Goal: Information Seeking & Learning: Learn about a topic

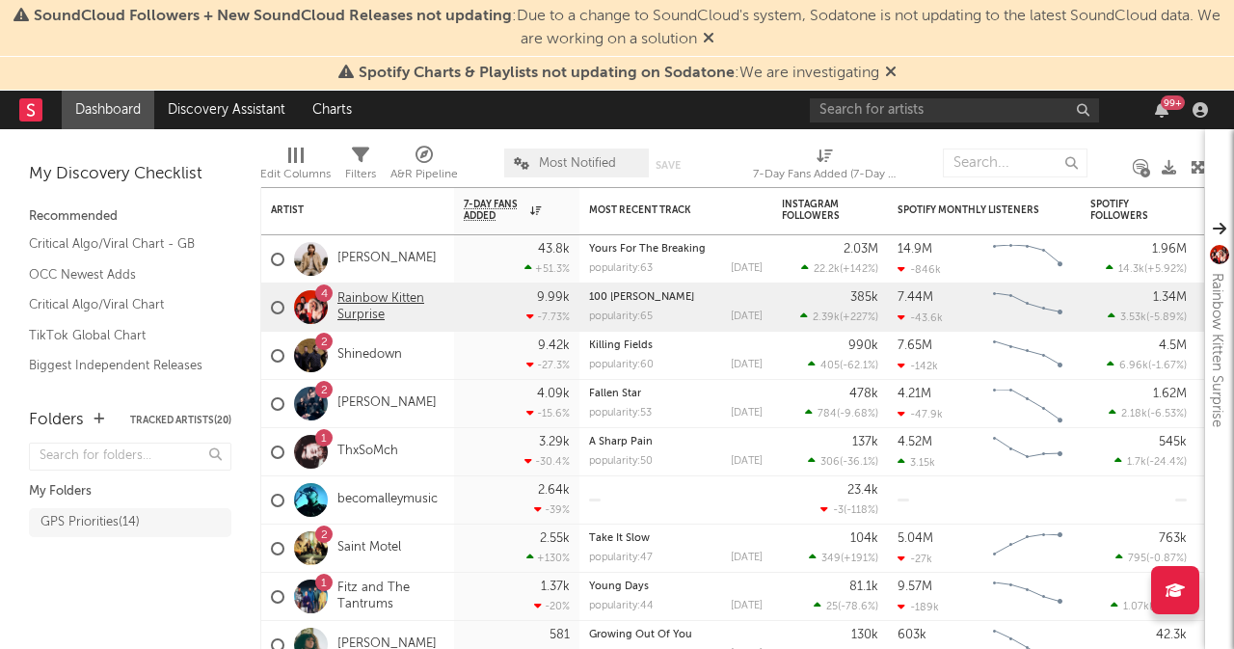
click at [362, 304] on link "Rainbow Kitten Surprise" at bounding box center [390, 307] width 107 height 33
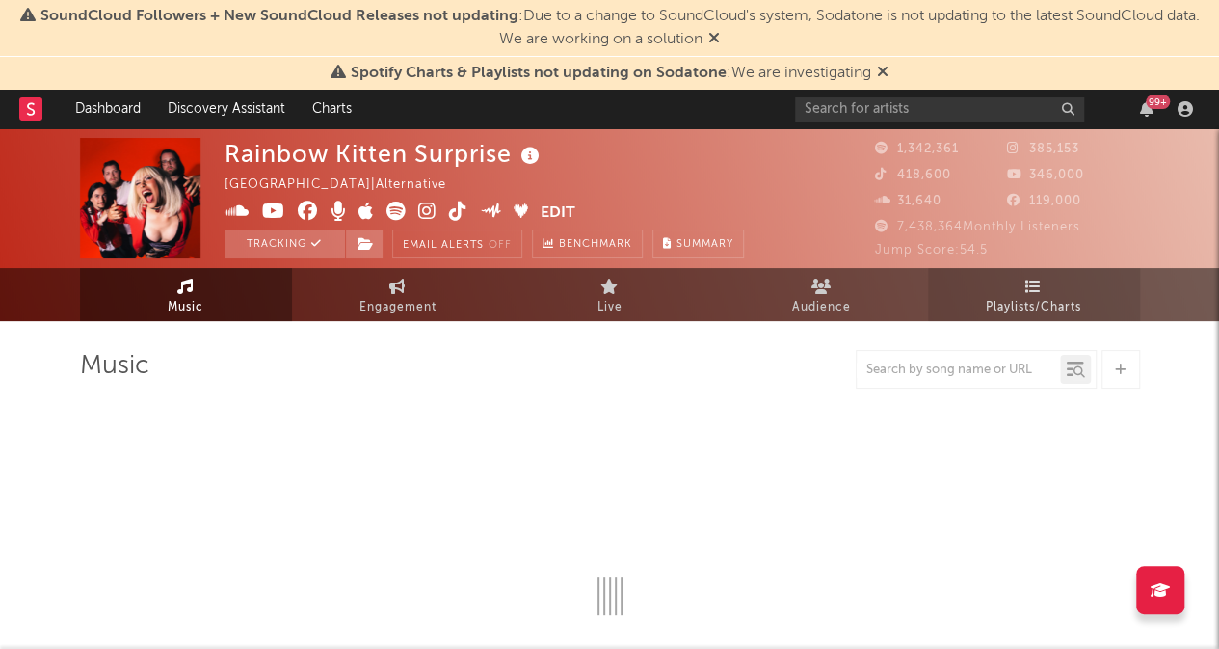
select select "6m"
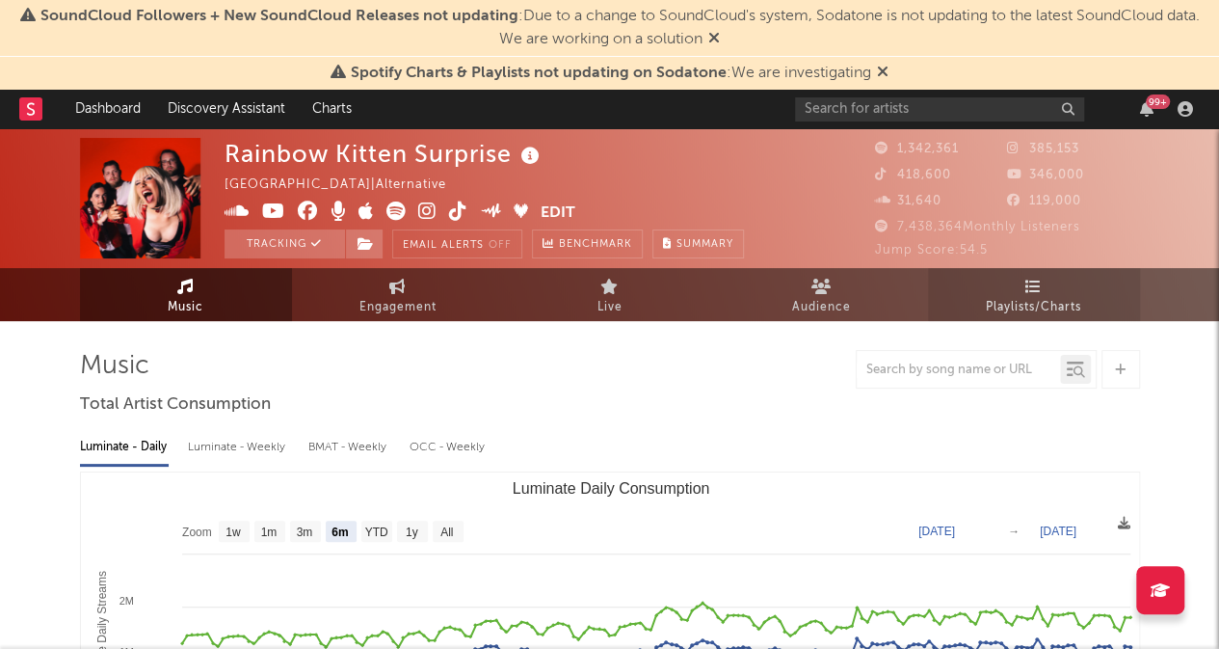
click at [1037, 309] on span "Playlists/Charts" at bounding box center [1033, 307] width 95 height 23
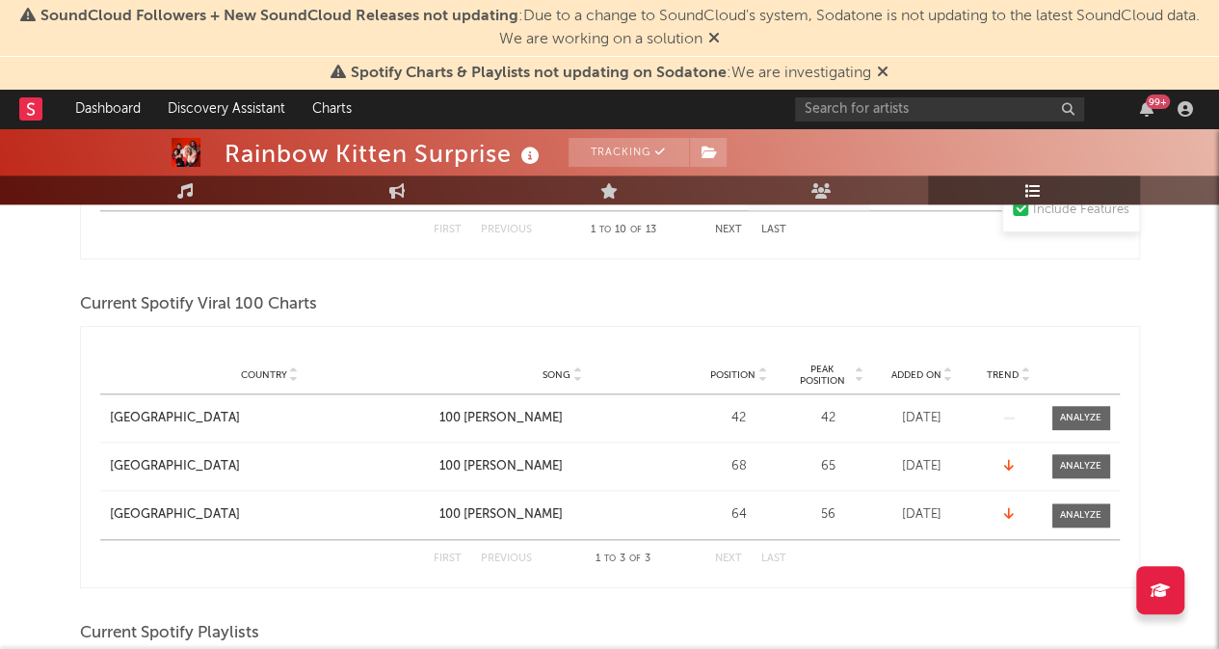
scroll to position [902, 0]
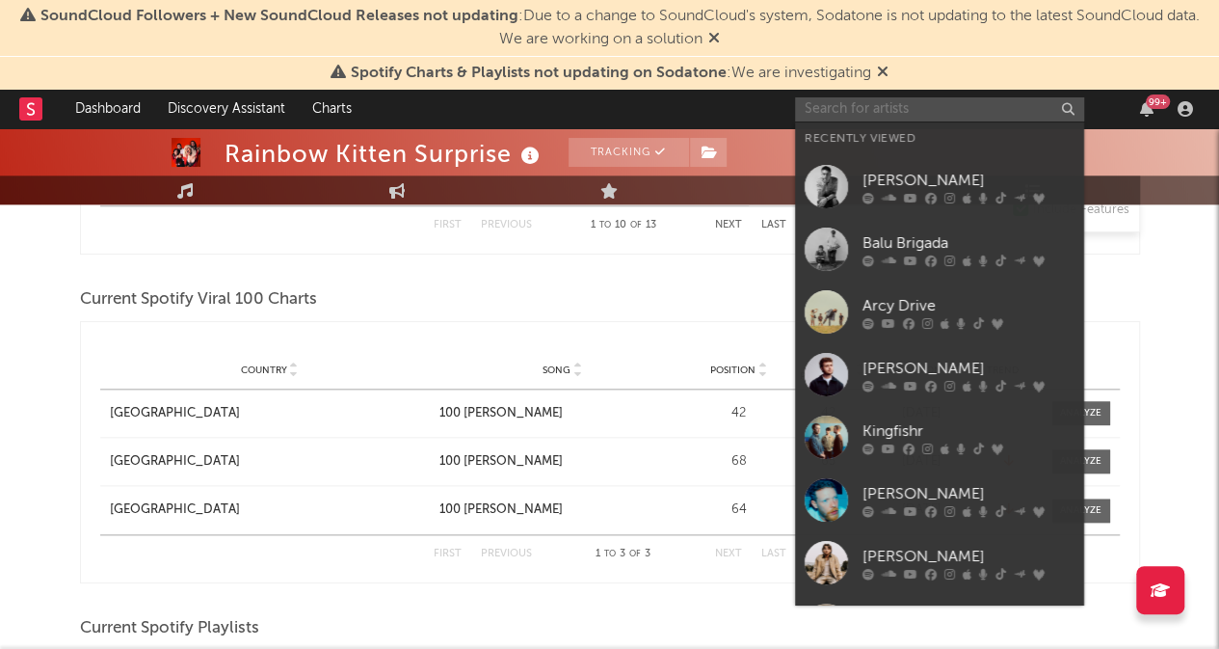
drag, startPoint x: 880, startPoint y: 100, endPoint x: 875, endPoint y: 90, distance: 11.6
click at [875, 90] on div "99 +" at bounding box center [997, 109] width 405 height 39
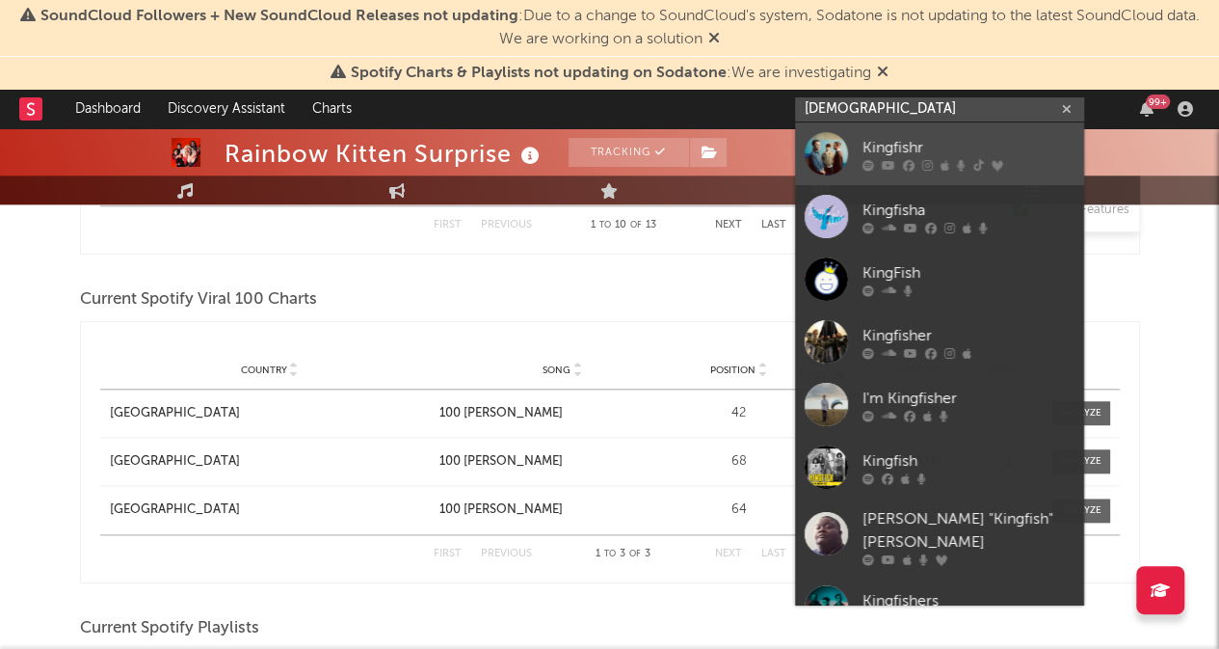
type input "[DEMOGRAPHIC_DATA]"
click at [914, 132] on link "Kingfishr" at bounding box center [939, 153] width 289 height 63
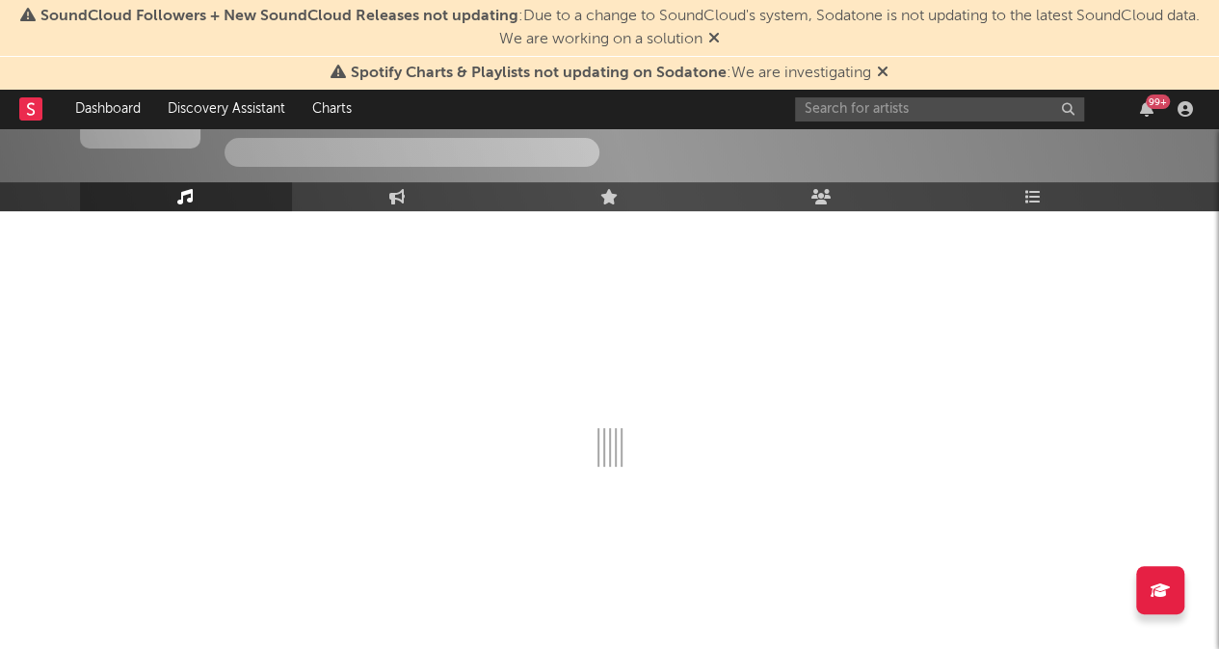
scroll to position [902, 0]
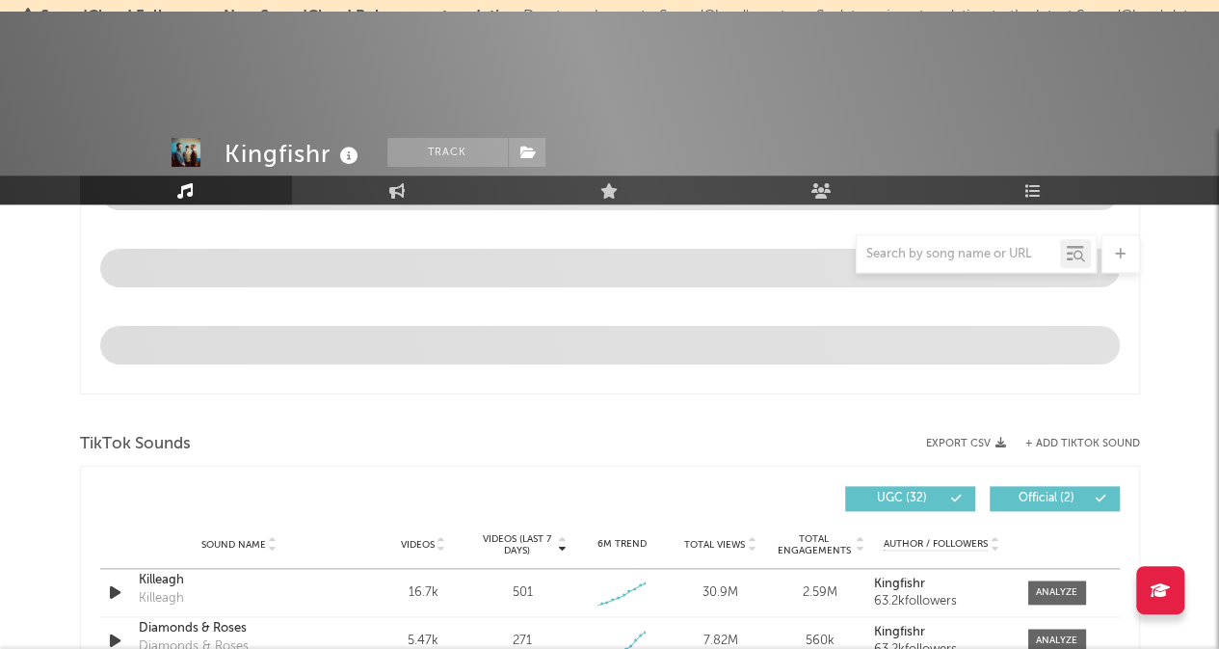
select select "6m"
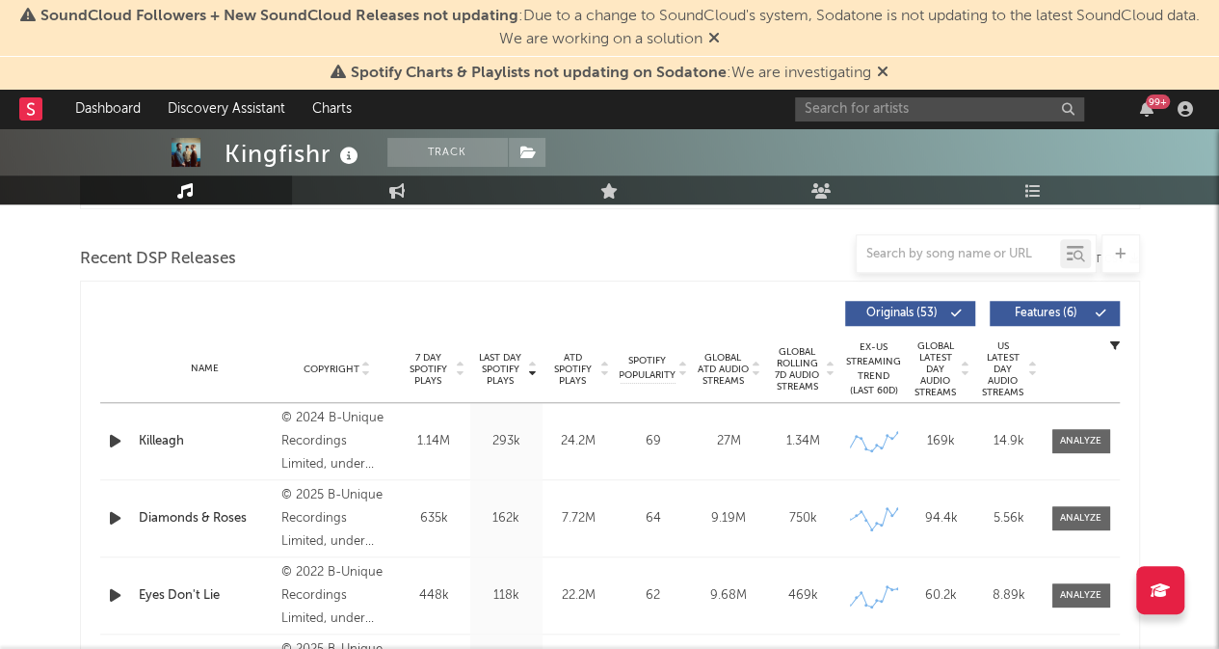
scroll to position [636, 0]
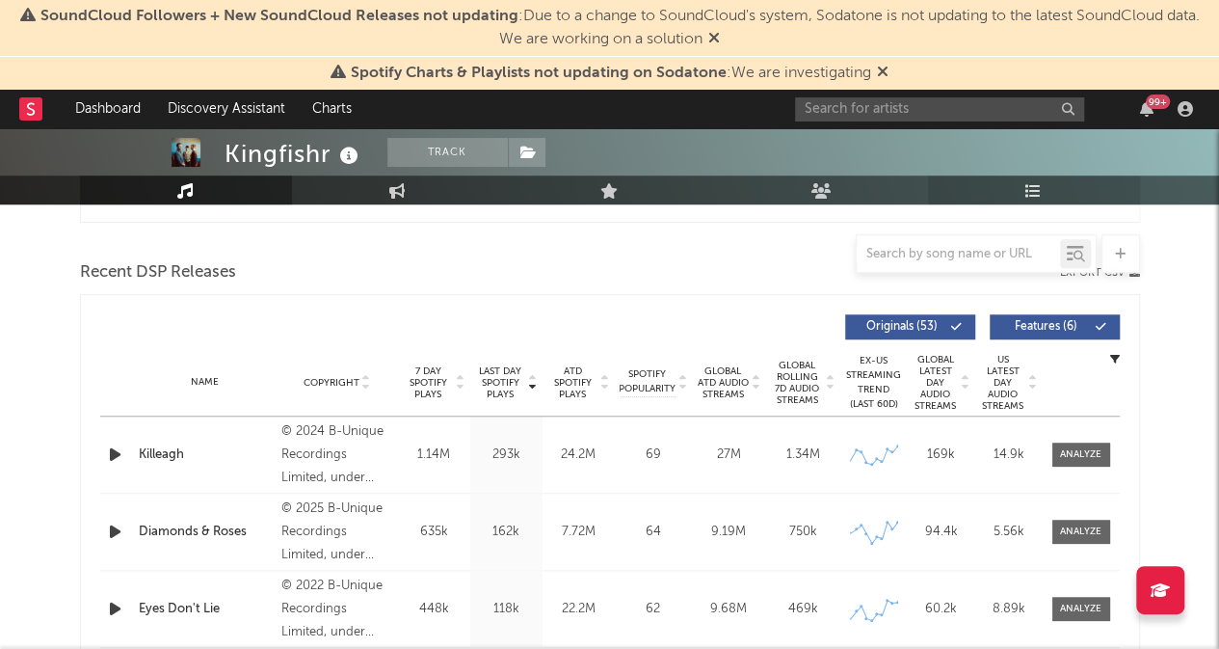
click at [1060, 194] on link "Playlists/Charts" at bounding box center [1034, 189] width 212 height 29
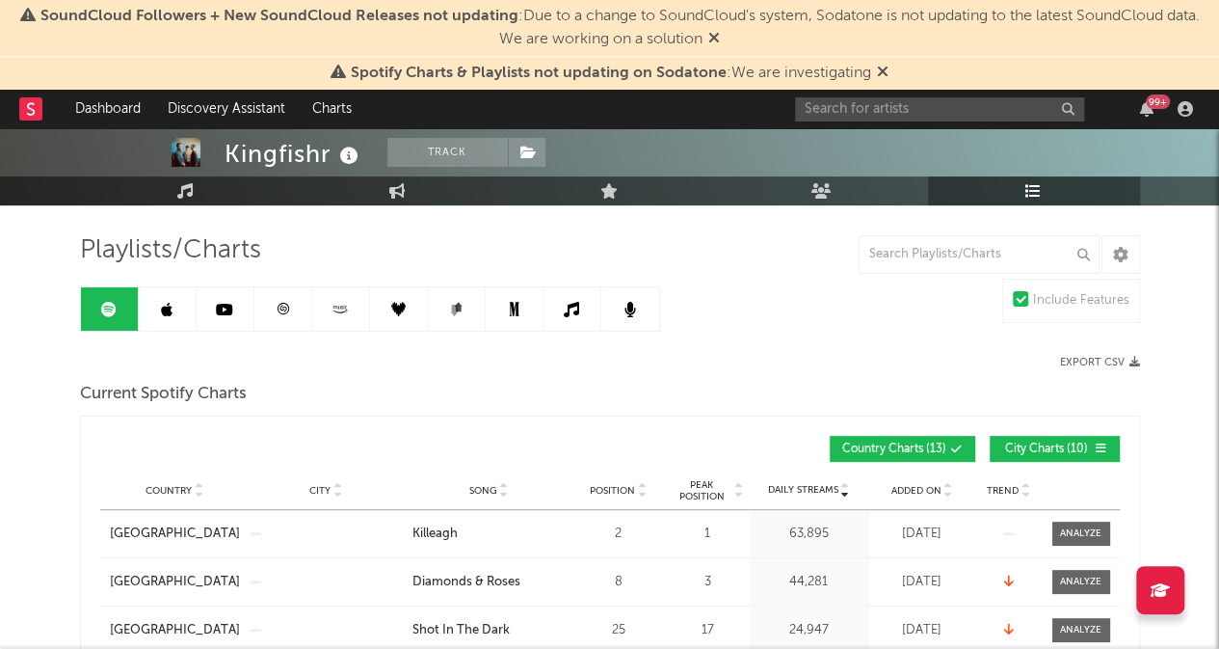
scroll to position [83, 0]
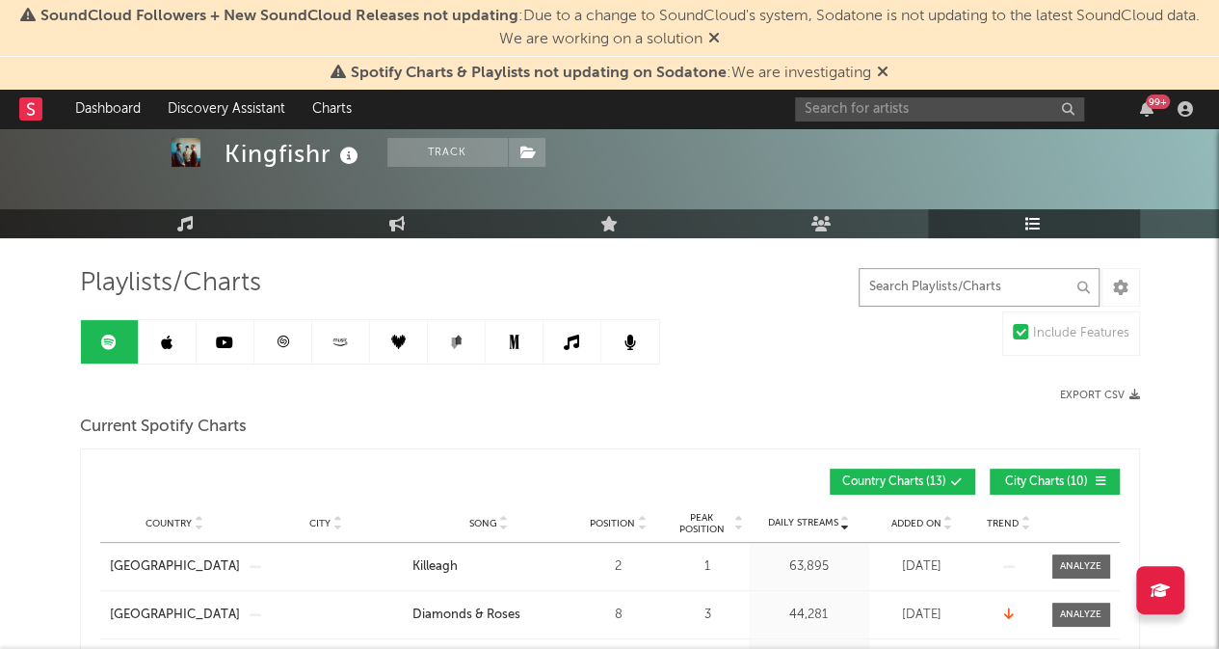
drag, startPoint x: 945, startPoint y: 280, endPoint x: 954, endPoint y: 261, distance: 20.7
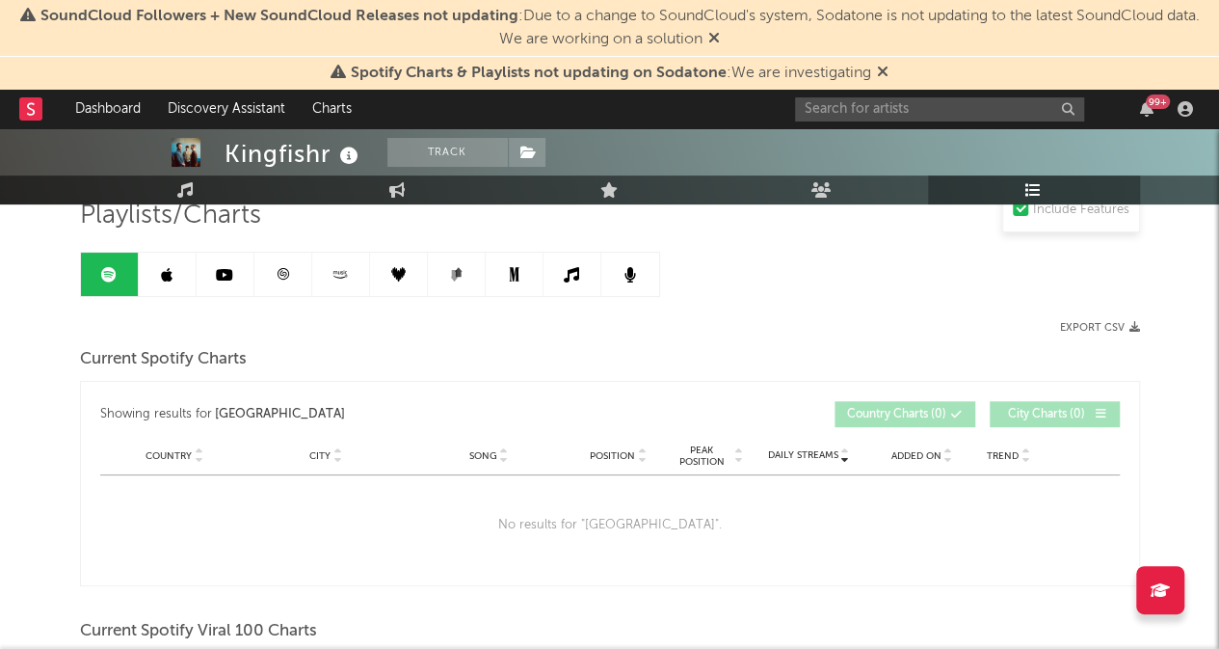
scroll to position [93, 0]
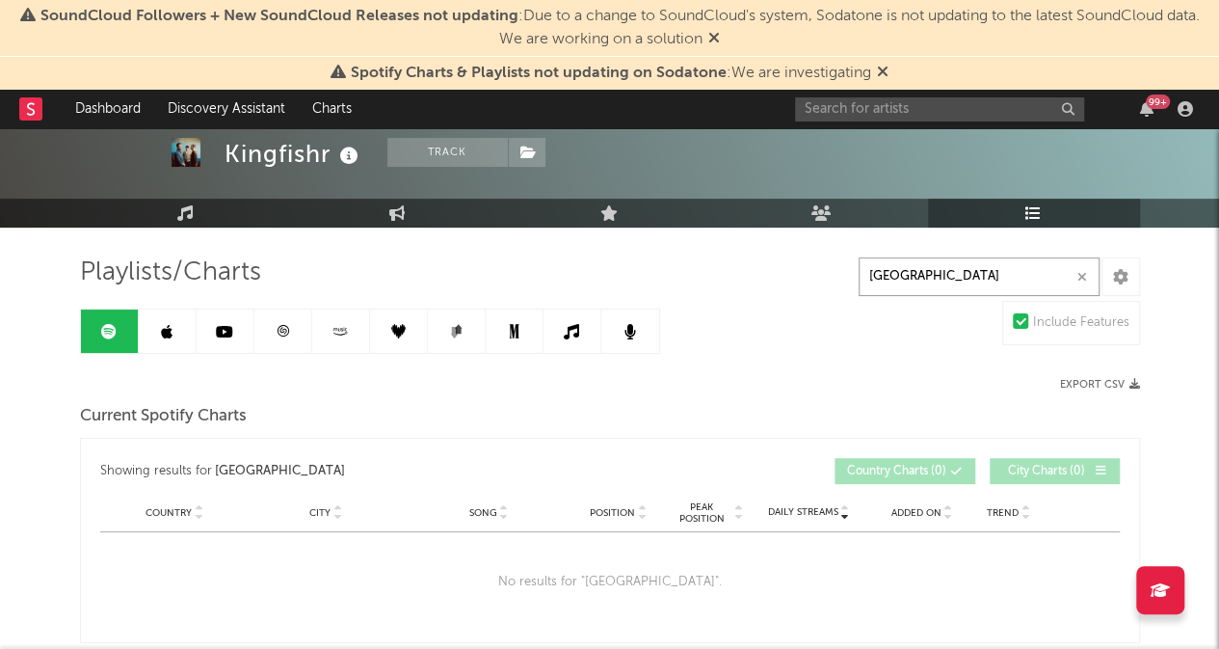
type input "[GEOGRAPHIC_DATA]"
click at [302, 340] on link at bounding box center [283, 330] width 58 height 43
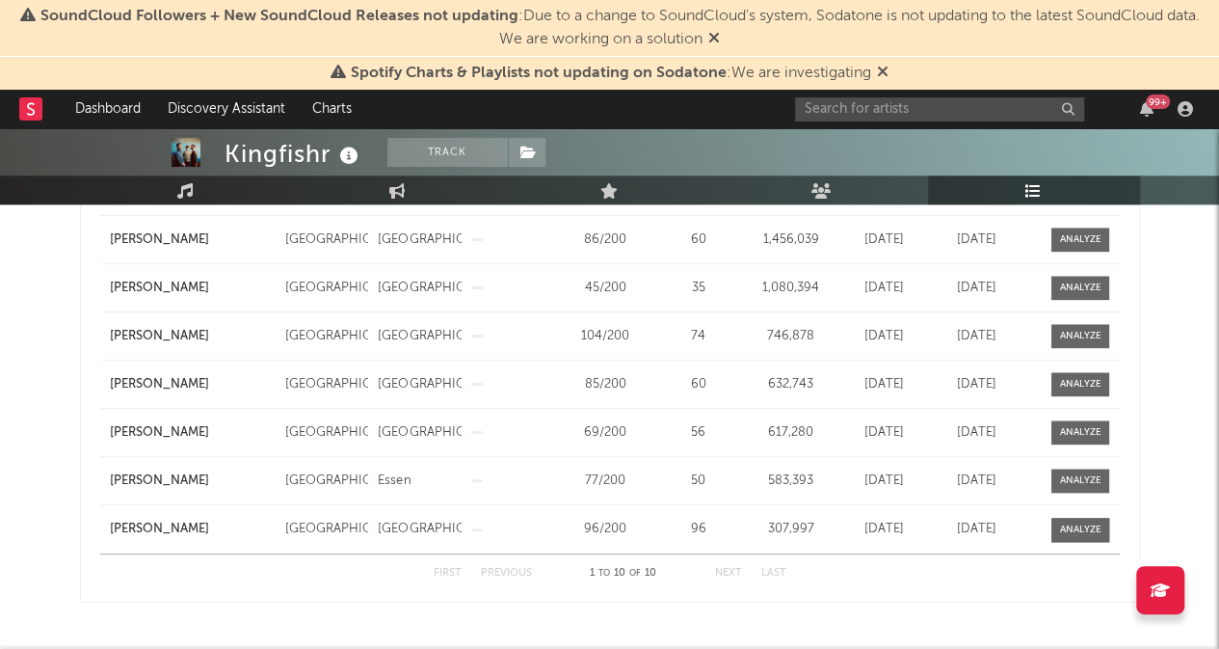
scroll to position [943, 0]
